Goal: Task Accomplishment & Management: Manage account settings

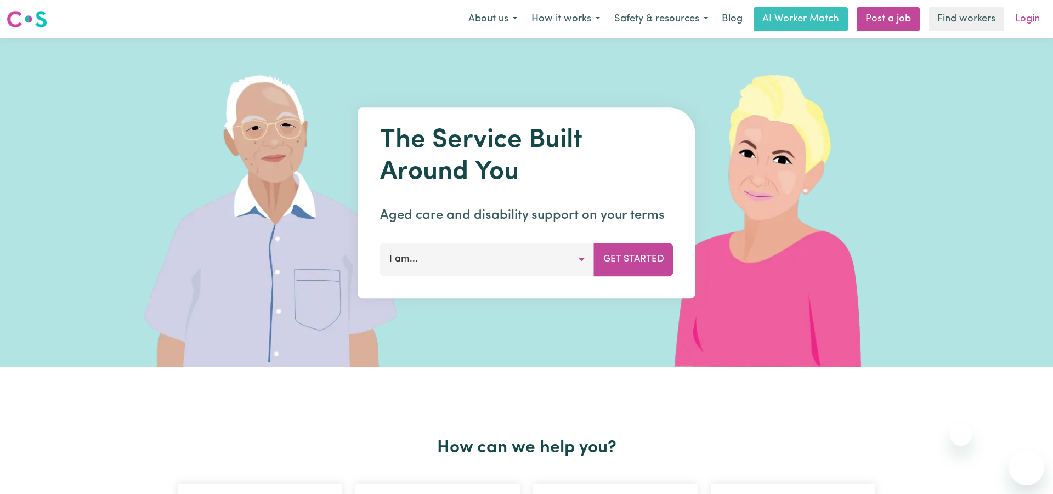
drag, startPoint x: 0, startPoint y: 0, endPoint x: 1028, endPoint y: 15, distance: 1028.3
click at [1028, 15] on link "Login" at bounding box center [1027, 19] width 38 height 24
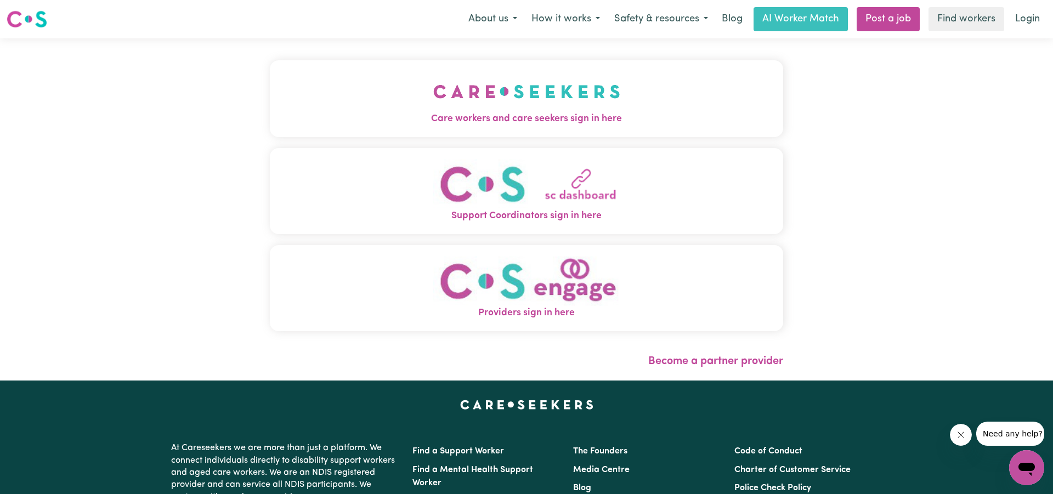
click at [517, 117] on span "Care workers and care seekers sign in here" at bounding box center [526, 119] width 513 height 14
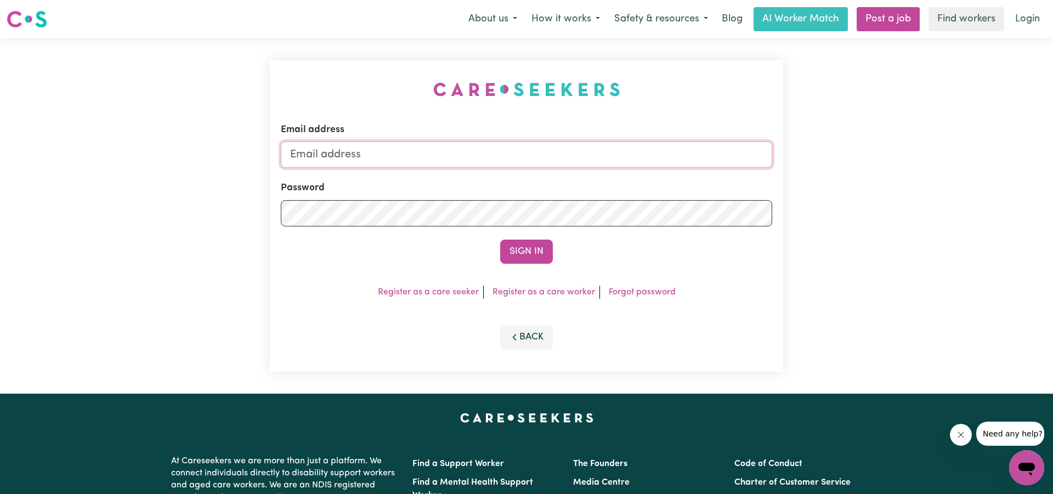
click at [477, 152] on input "Email address" at bounding box center [526, 154] width 491 height 26
type input "[EMAIL_ADDRESS][DOMAIN_NAME]"
click at [526, 252] on button "Sign In" at bounding box center [526, 252] width 53 height 24
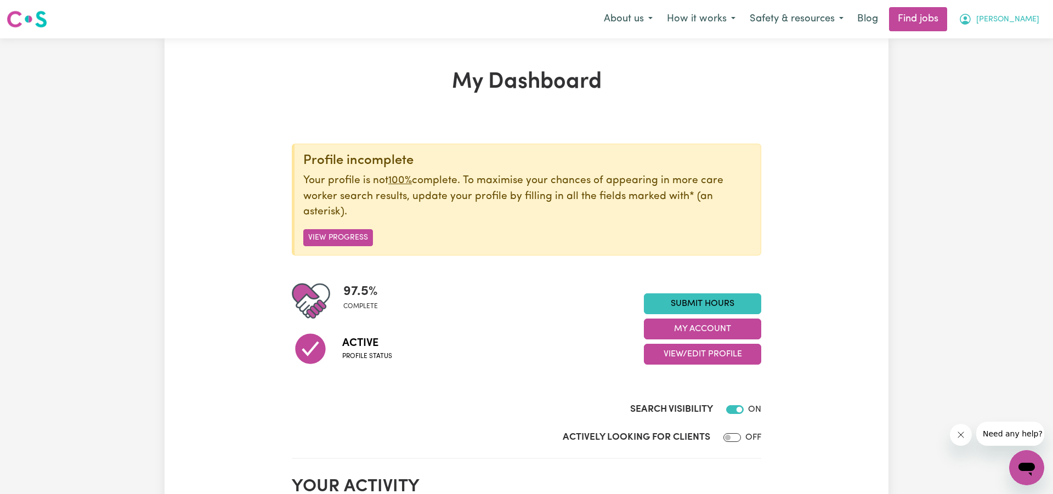
click at [1018, 22] on button "[PERSON_NAME]" at bounding box center [998, 19] width 95 height 23
click at [986, 49] on link "My Account" at bounding box center [1002, 42] width 87 height 21
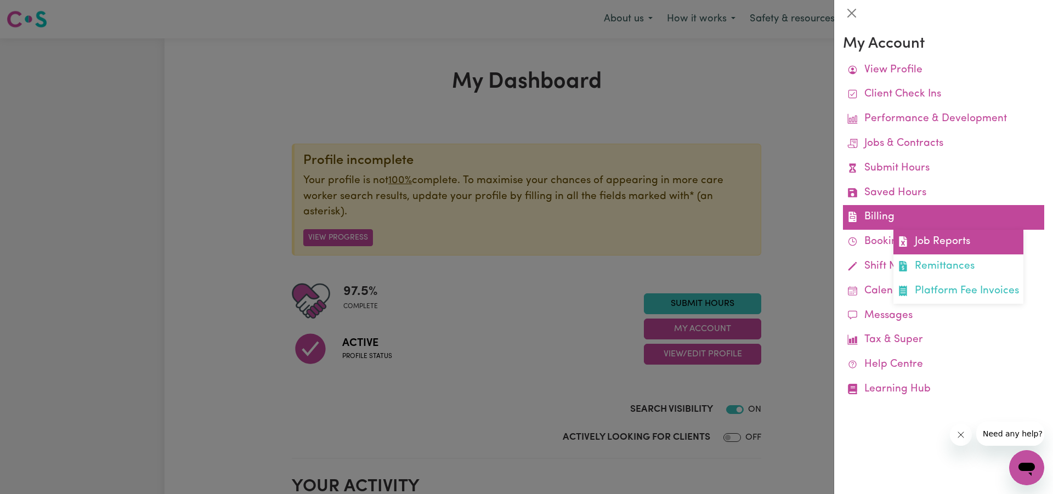
click at [934, 234] on link "Job Reports" at bounding box center [958, 242] width 130 height 25
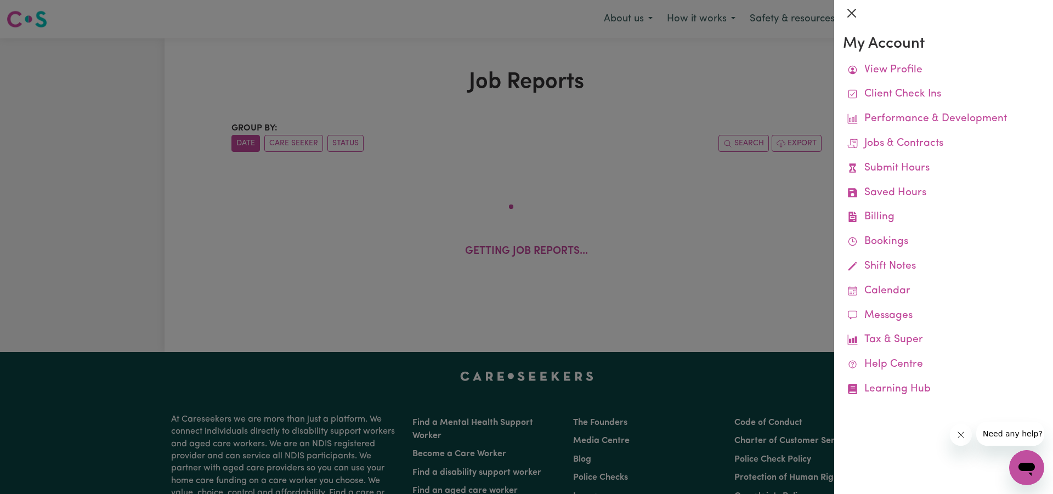
click at [848, 13] on button "Close" at bounding box center [852, 13] width 18 height 18
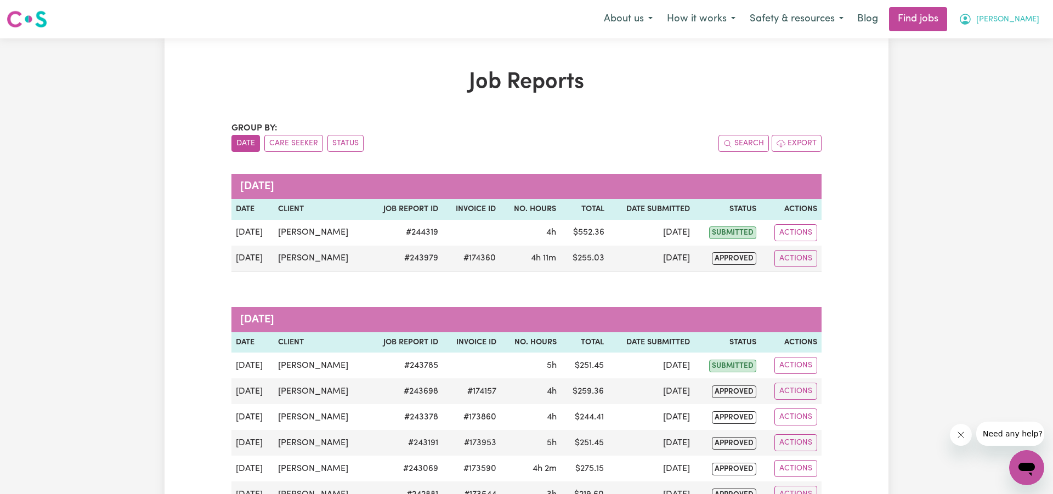
click at [1014, 16] on button "[PERSON_NAME]" at bounding box center [998, 19] width 95 height 23
click at [1003, 38] on link "My Account" at bounding box center [1002, 42] width 87 height 21
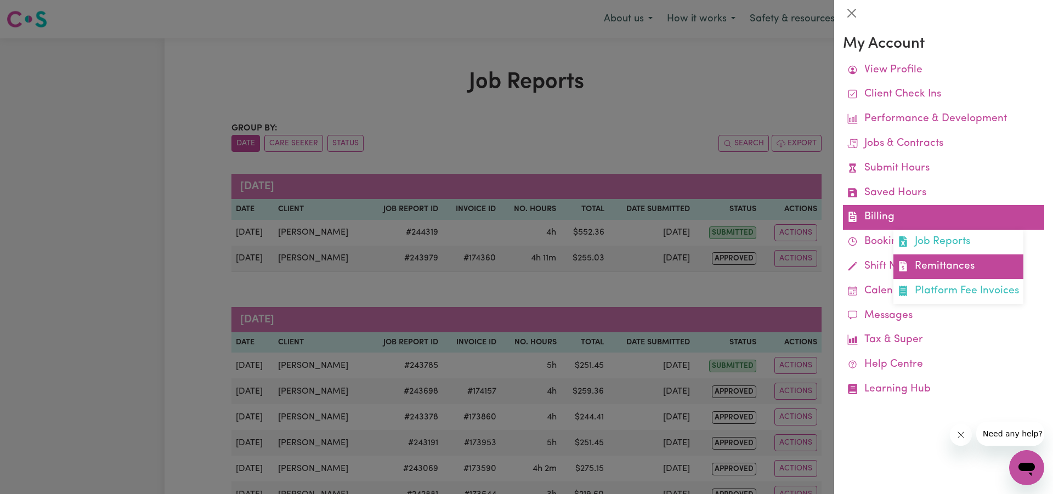
click at [921, 257] on link "Remittances" at bounding box center [958, 266] width 130 height 25
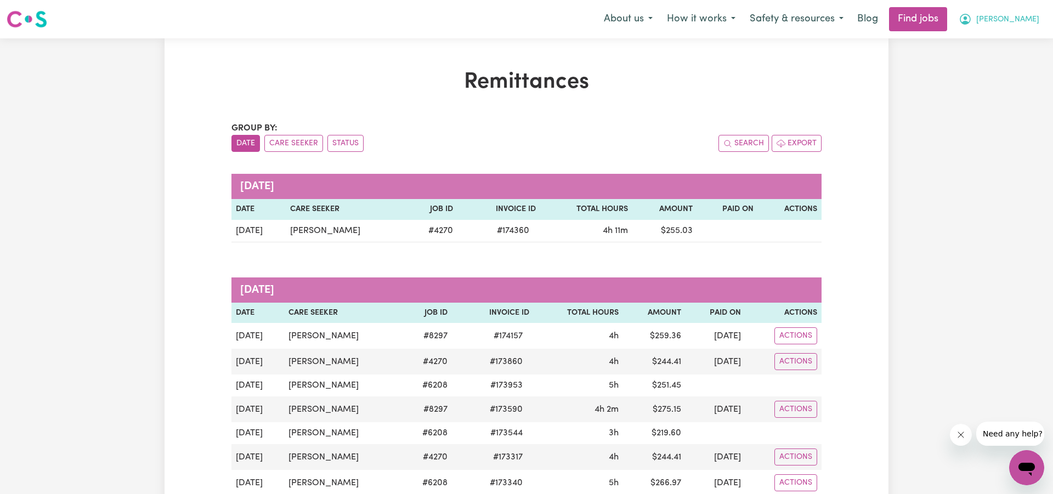
click at [1036, 19] on button "[PERSON_NAME]" at bounding box center [998, 19] width 95 height 23
click at [972, 83] on link "Logout" at bounding box center [1002, 83] width 87 height 21
